Goal: Task Accomplishment & Management: Complete application form

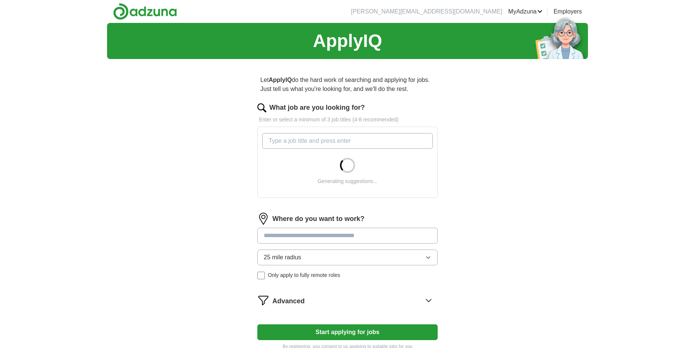
click at [290, 143] on input "What job are you looking for?" at bounding box center [347, 141] width 171 height 16
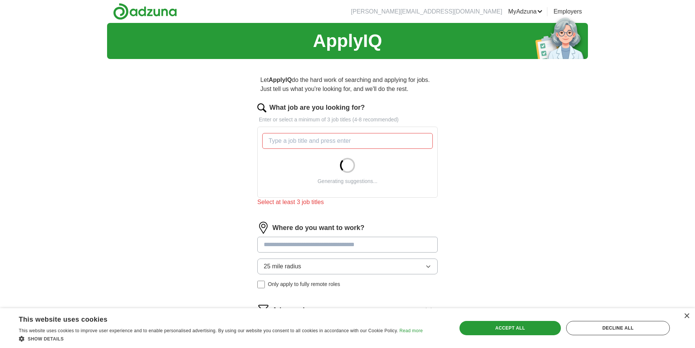
click at [211, 146] on div "ApplyIQ Let ApplyIQ do the hard work of searching and applying for jobs. Just t…" at bounding box center [347, 197] width 481 height 348
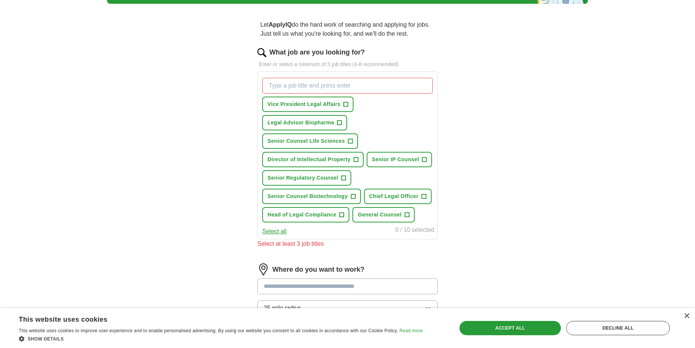
scroll to position [63, 0]
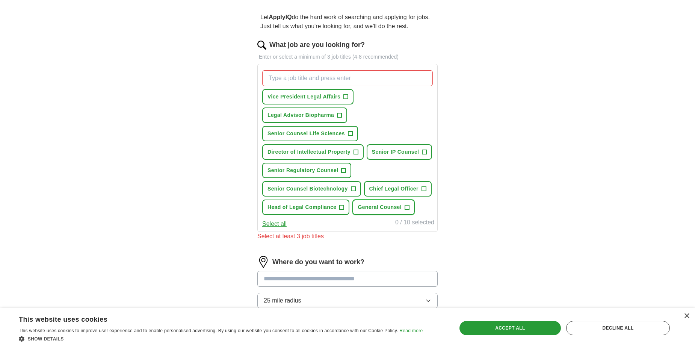
click at [407, 209] on span "+" at bounding box center [407, 207] width 5 height 6
click at [423, 187] on span "+" at bounding box center [424, 189] width 5 height 6
click at [344, 96] on span "+" at bounding box center [346, 97] width 5 height 6
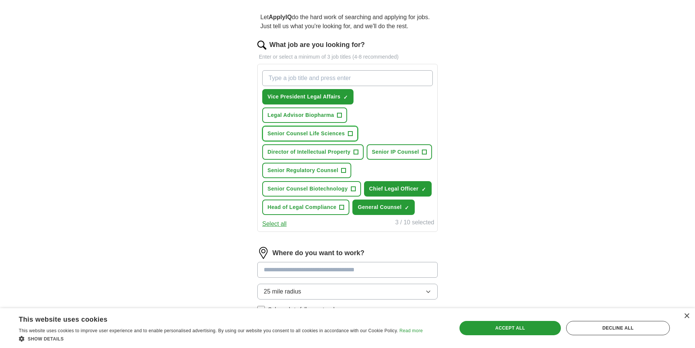
click at [350, 135] on span "+" at bounding box center [350, 134] width 5 height 6
click at [355, 152] on span "+" at bounding box center [356, 152] width 5 height 6
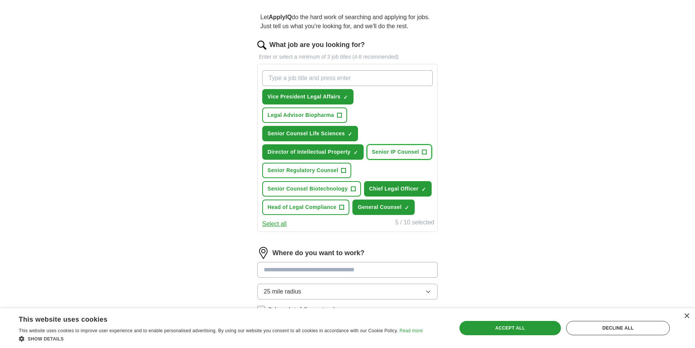
click at [425, 152] on span "+" at bounding box center [424, 152] width 5 height 6
click at [353, 187] on span "+" at bounding box center [353, 189] width 5 height 6
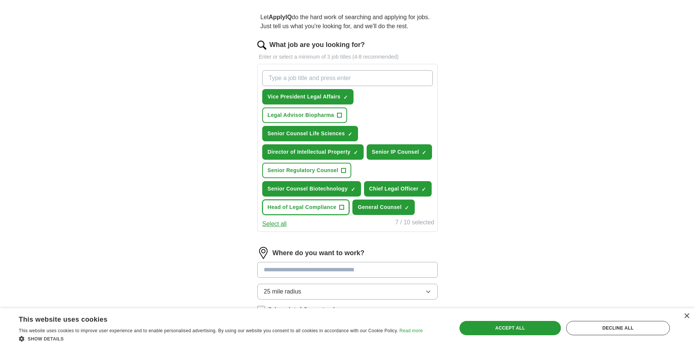
click at [342, 206] on span "+" at bounding box center [342, 207] width 5 height 6
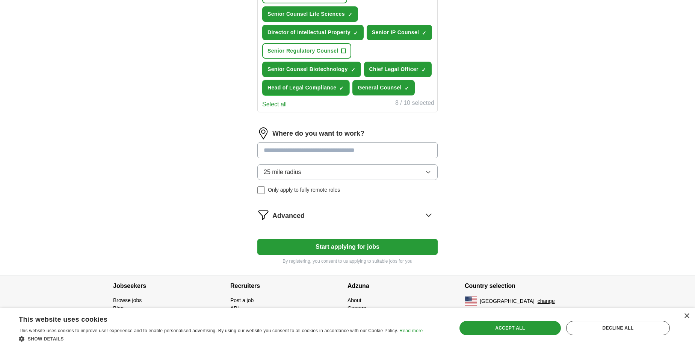
scroll to position [185, 0]
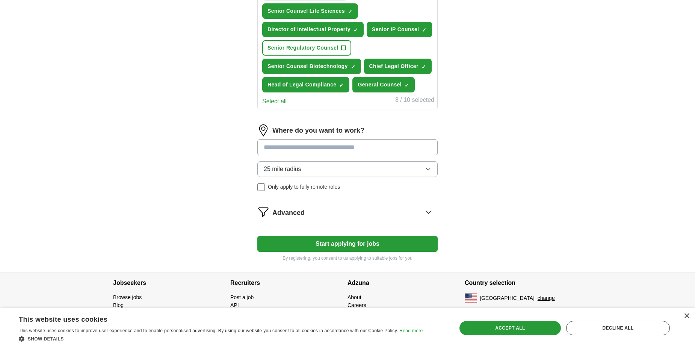
click at [291, 147] on input at bounding box center [347, 147] width 180 height 16
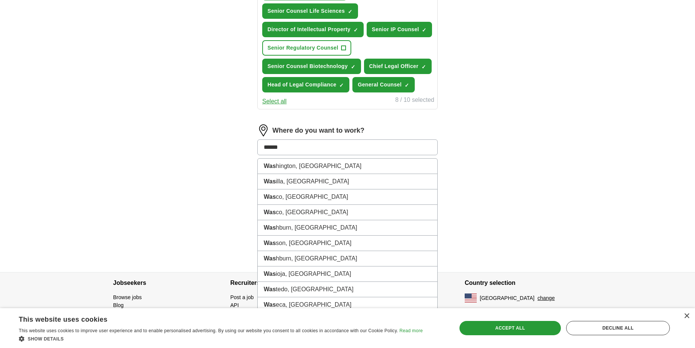
type input "*******"
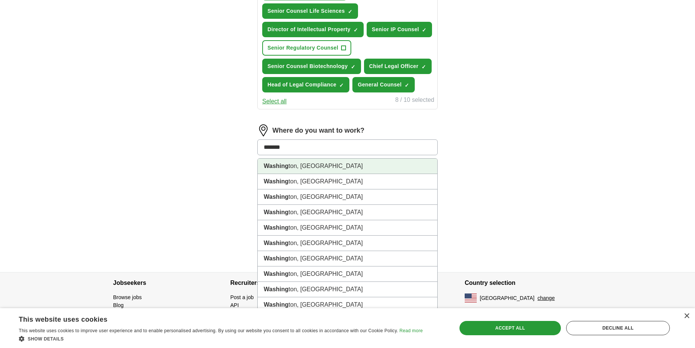
click at [296, 166] on li "Washing ton, [GEOGRAPHIC_DATA]" at bounding box center [348, 166] width 180 height 15
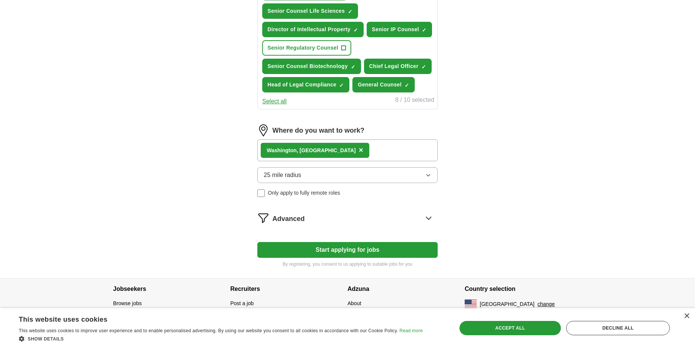
click at [431, 176] on icon "button" at bounding box center [428, 175] width 6 height 6
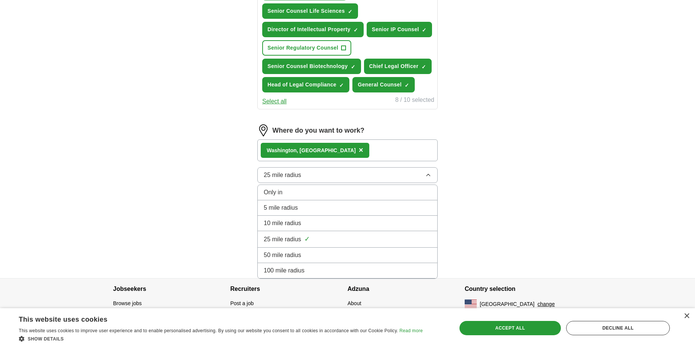
scroll to position [191, 0]
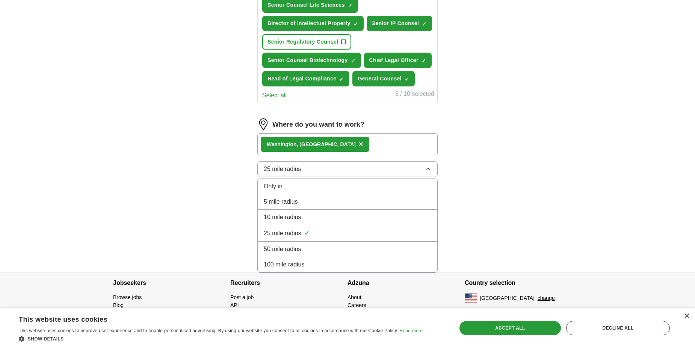
click at [363, 268] on div "100 mile radius" at bounding box center [348, 264] width 168 height 9
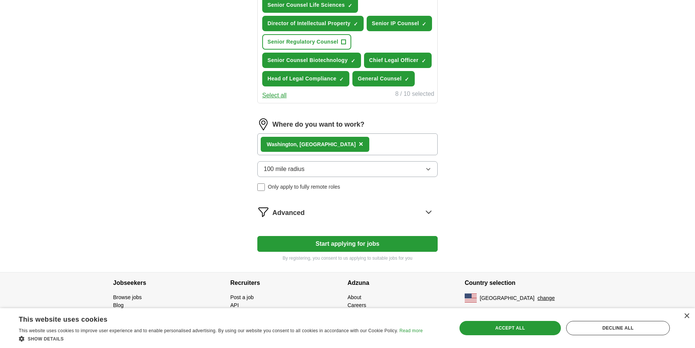
click at [356, 140] on div "Washing ton, [GEOGRAPHIC_DATA] ×" at bounding box center [347, 144] width 180 height 22
click at [356, 150] on div "Washing ton, [GEOGRAPHIC_DATA] ×" at bounding box center [347, 144] width 180 height 22
click at [349, 144] on div "Washing ton, [GEOGRAPHIC_DATA] ×" at bounding box center [347, 144] width 180 height 22
click at [344, 145] on div "Washing ton, [GEOGRAPHIC_DATA] ×" at bounding box center [347, 144] width 180 height 22
click at [334, 145] on div "Washing ton, [GEOGRAPHIC_DATA] ×" at bounding box center [347, 144] width 180 height 22
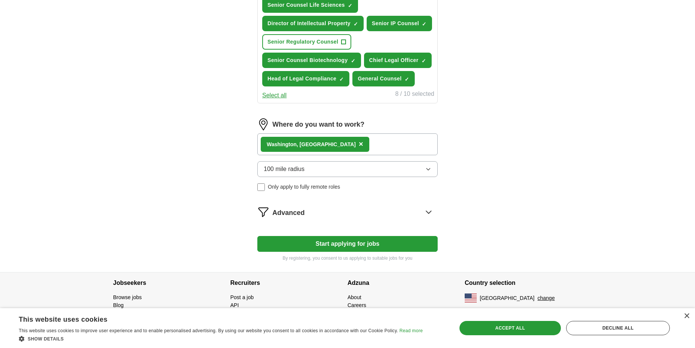
click at [325, 147] on div "Washing ton, [GEOGRAPHIC_DATA] ×" at bounding box center [347, 144] width 180 height 22
click at [318, 147] on div "Washing ton, [GEOGRAPHIC_DATA] ×" at bounding box center [315, 144] width 109 height 15
click at [359, 144] on span "×" at bounding box center [361, 144] width 5 height 8
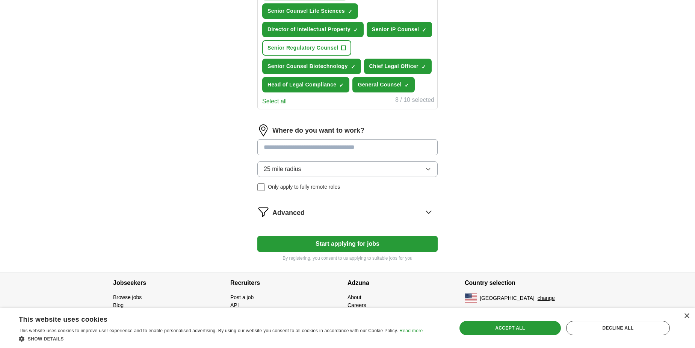
click at [313, 150] on div "Where do you want to work? 25 mile radius Only apply to fully remote roles" at bounding box center [347, 160] width 180 height 73
type input "******"
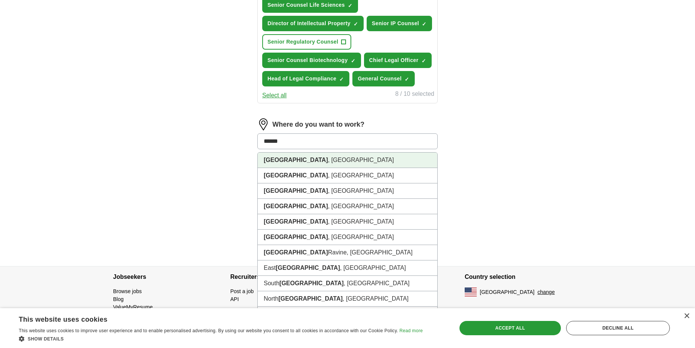
click at [281, 162] on strong "[GEOGRAPHIC_DATA]" at bounding box center [296, 160] width 64 height 6
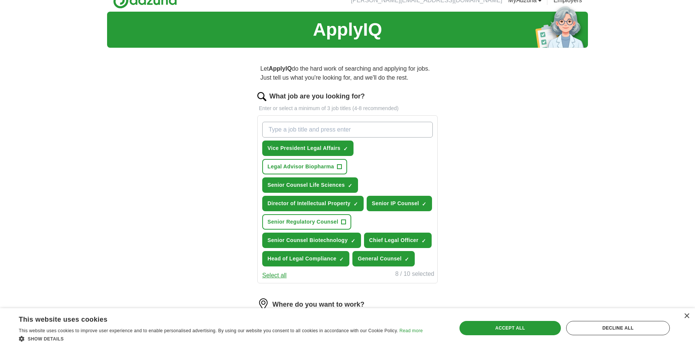
scroll to position [0, 0]
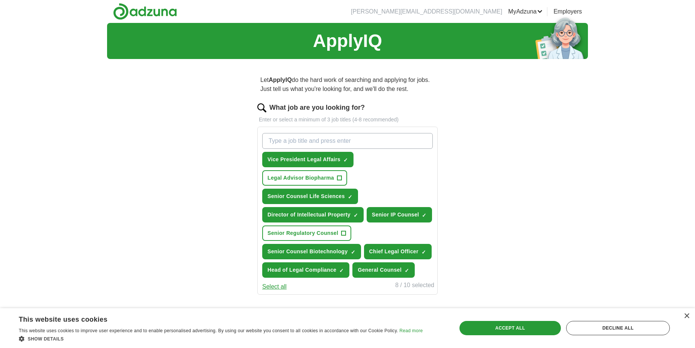
click at [524, 11] on link "MyAdzuna" at bounding box center [525, 11] width 35 height 9
click at [542, 328] on div "Accept all" at bounding box center [510, 328] width 101 height 14
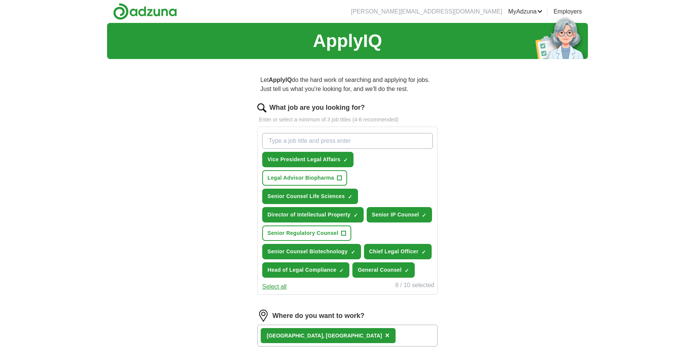
click at [0, 0] on link "Posted jobs" at bounding box center [0, 0] width 0 height 0
